Goal: Use online tool/utility: Utilize a website feature to perform a specific function

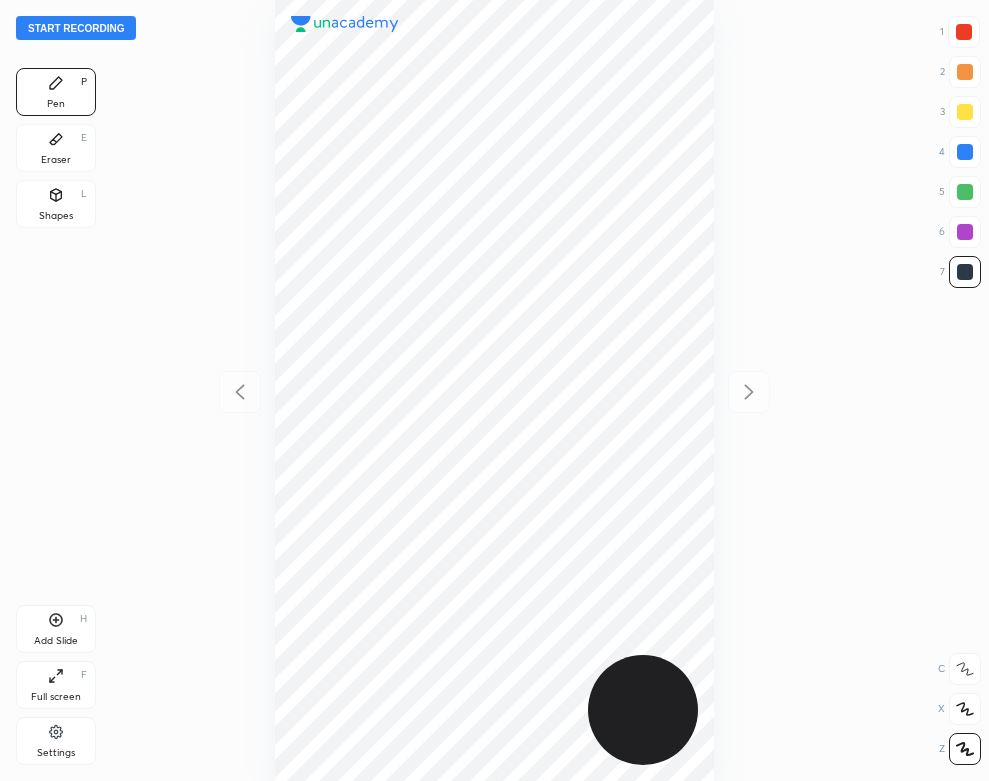
scroll to position [781, 669]
click at [51, 744] on div "Settings" at bounding box center [56, 741] width 80 height 48
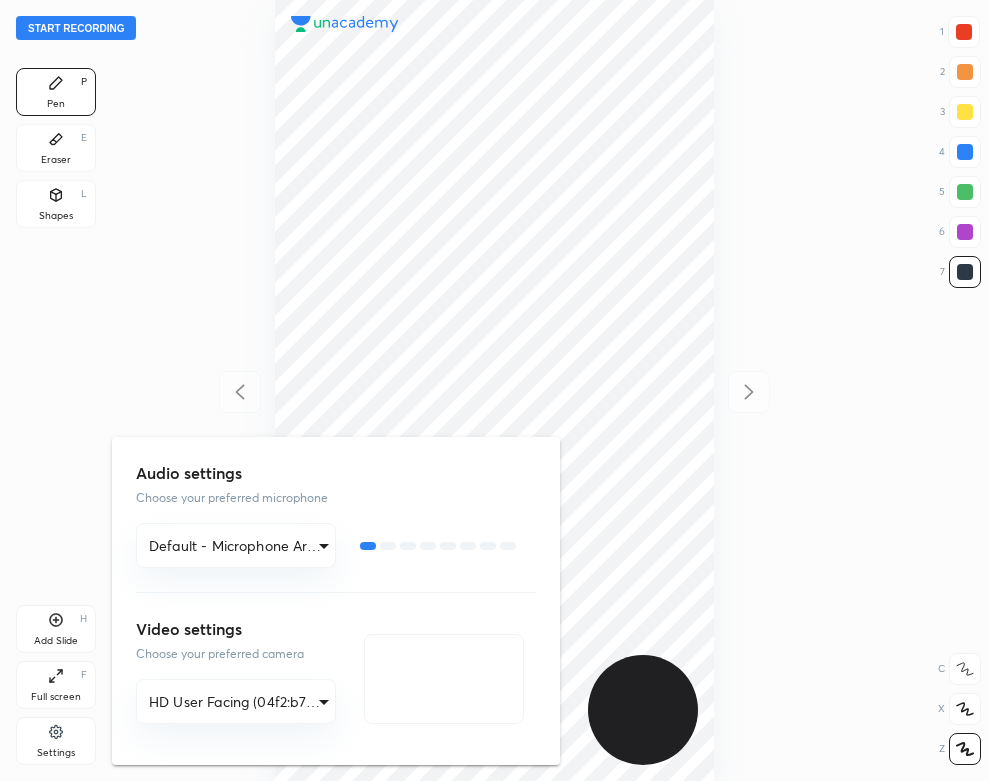
click at [136, 301] on div at bounding box center [494, 390] width 989 height 781
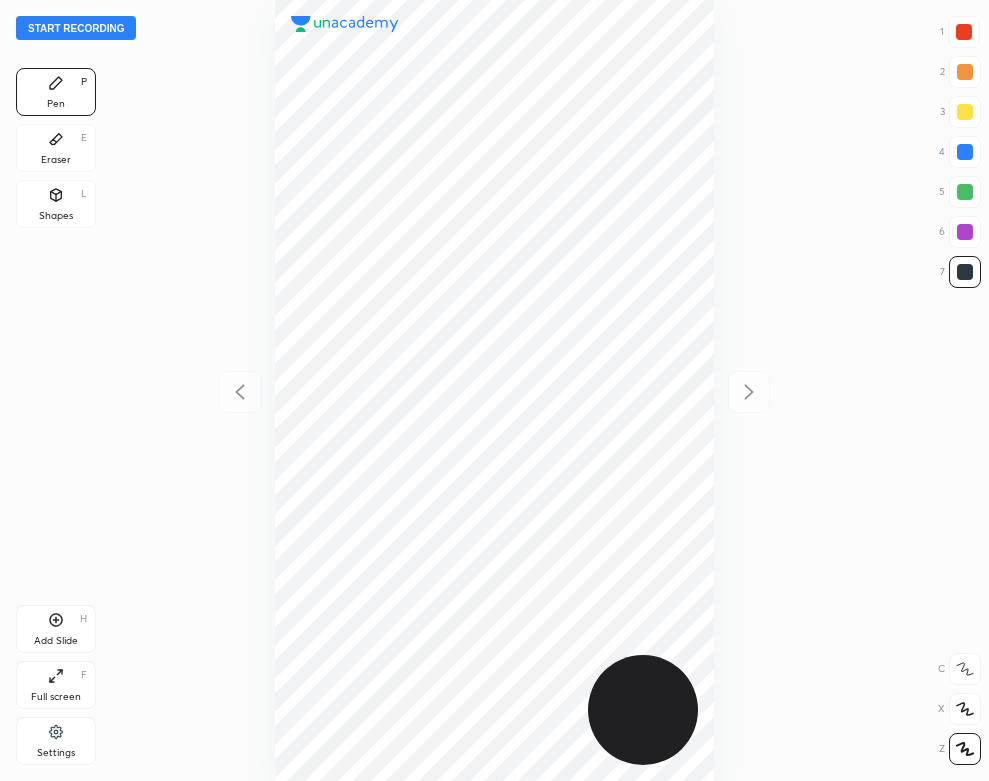
click at [107, 36] on button "Start recording" at bounding box center [76, 28] width 120 height 24
click at [79, 637] on div "Add Slide H" at bounding box center [56, 629] width 80 height 48
click at [239, 94] on div "03 : 18" at bounding box center [494, 390] width 669 height 781
click at [66, 137] on div "Eraser E" at bounding box center [56, 148] width 80 height 48
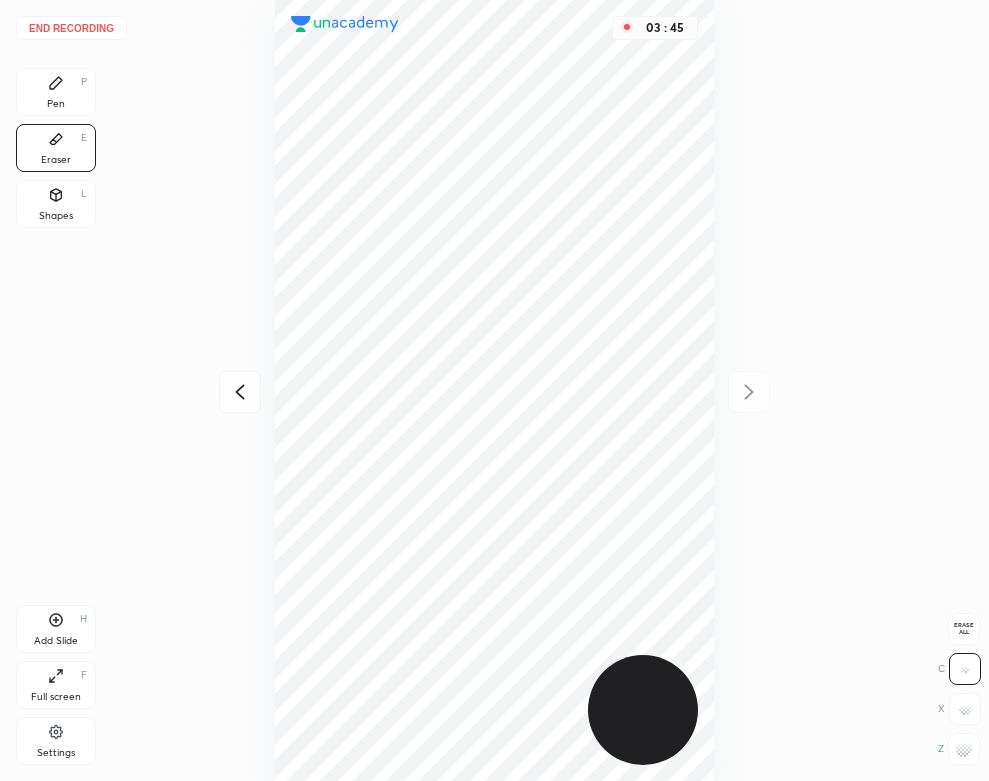
click at [201, 211] on div "03 : 45" at bounding box center [494, 390] width 669 height 781
click at [238, 397] on icon at bounding box center [240, 392] width 24 height 24
click at [68, 18] on button "End recording" at bounding box center [71, 28] width 111 height 24
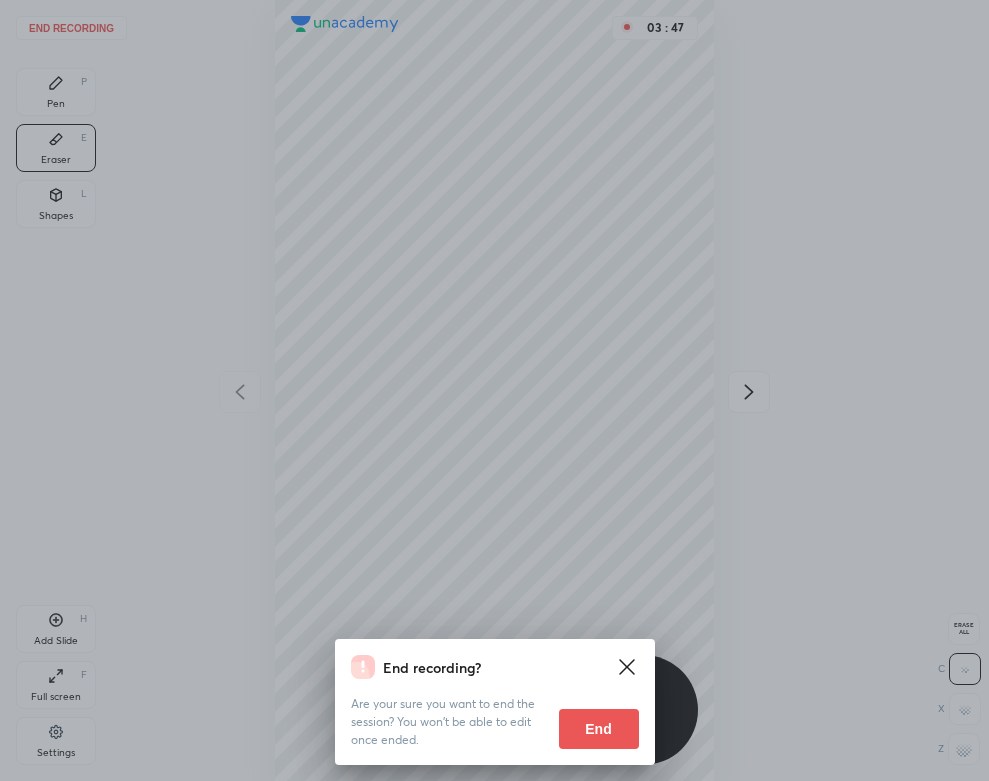
click at [586, 736] on button "End" at bounding box center [599, 729] width 80 height 40
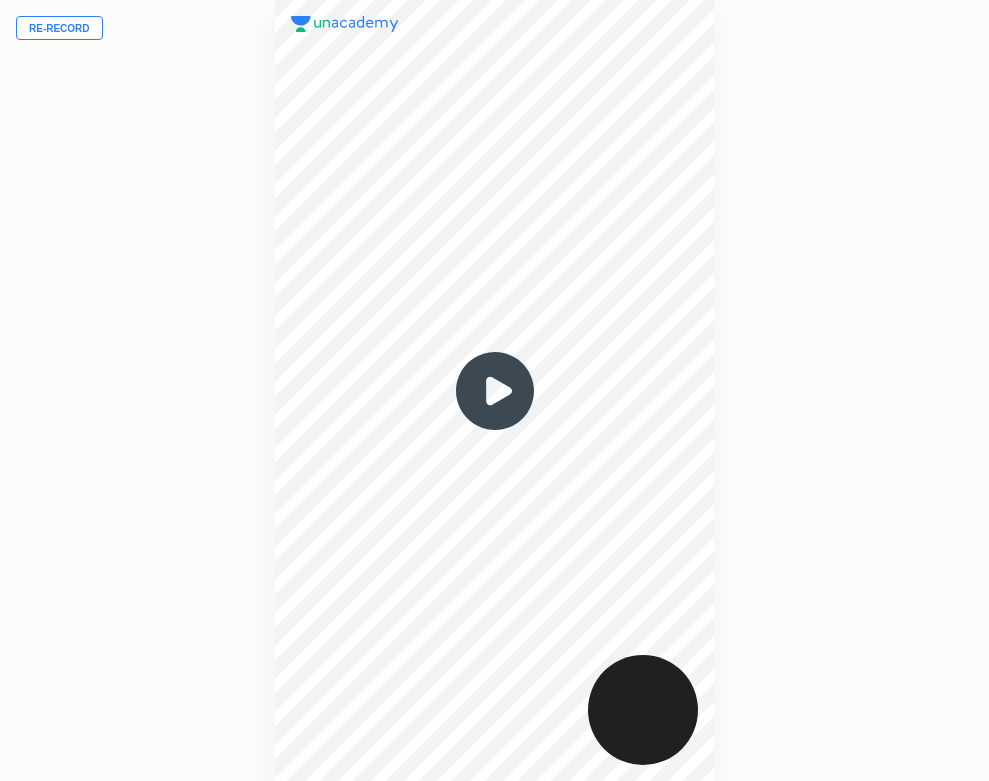
click at [498, 390] on img at bounding box center [495, 391] width 96 height 96
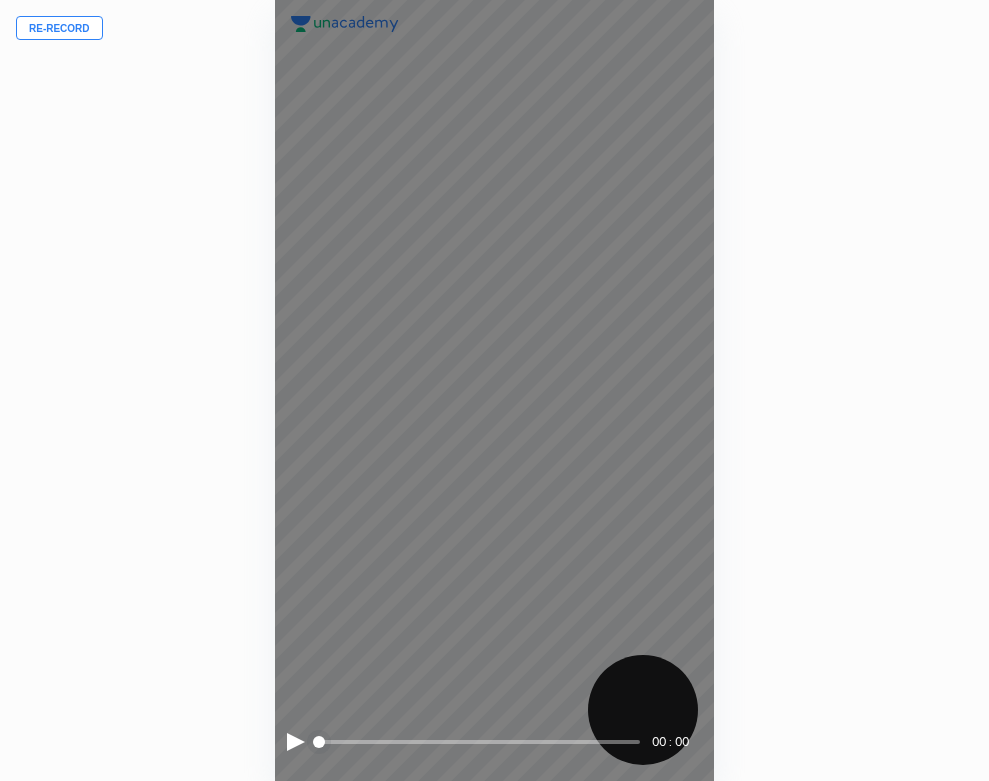
click at [313, 742] on span "styled slider" at bounding box center [319, 742] width 12 height 12
click at [295, 742] on div at bounding box center [296, 742] width 18 height 18
